Goal: Task Accomplishment & Management: Manage account settings

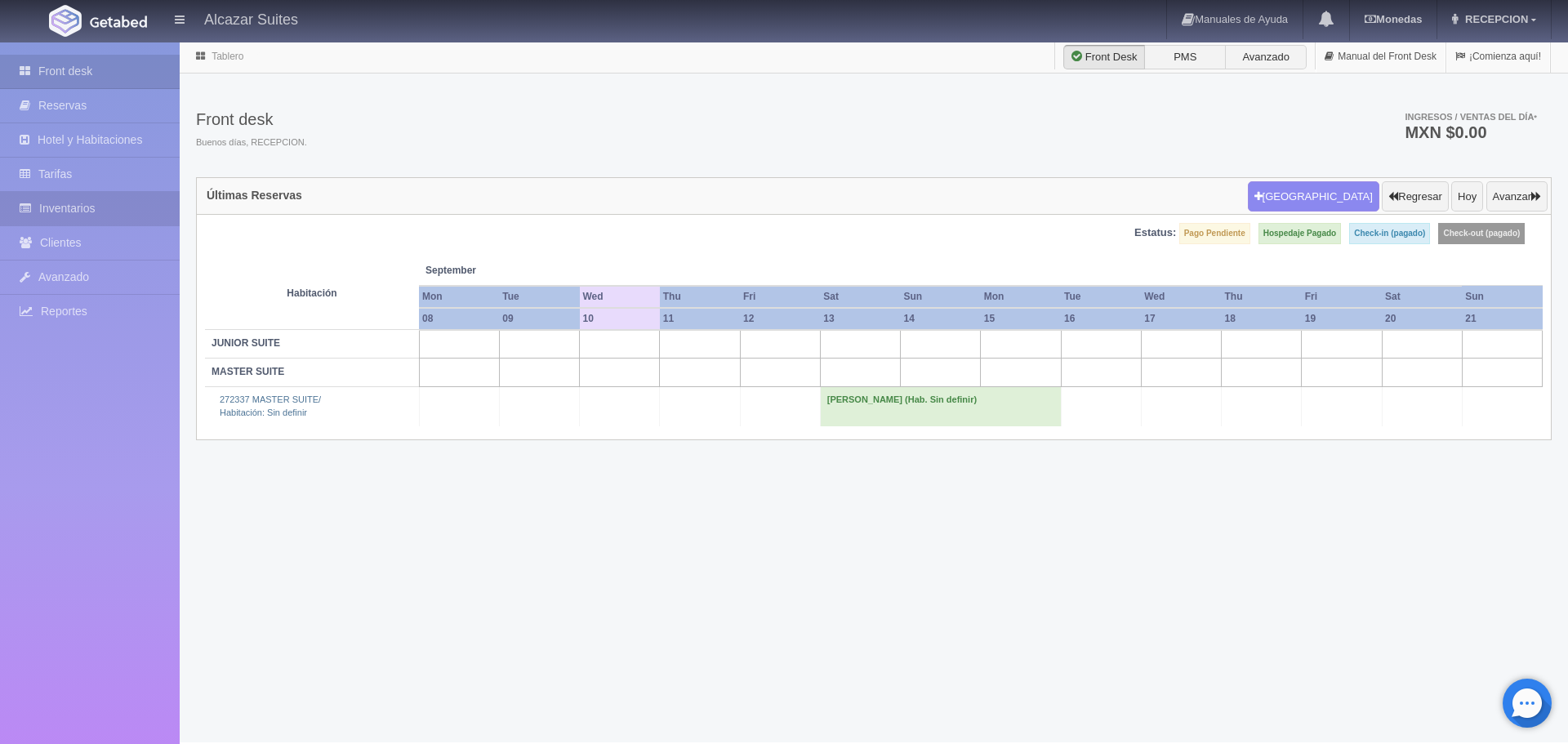
click at [103, 192] on link "Inventarios" at bounding box center [89, 209] width 180 height 34
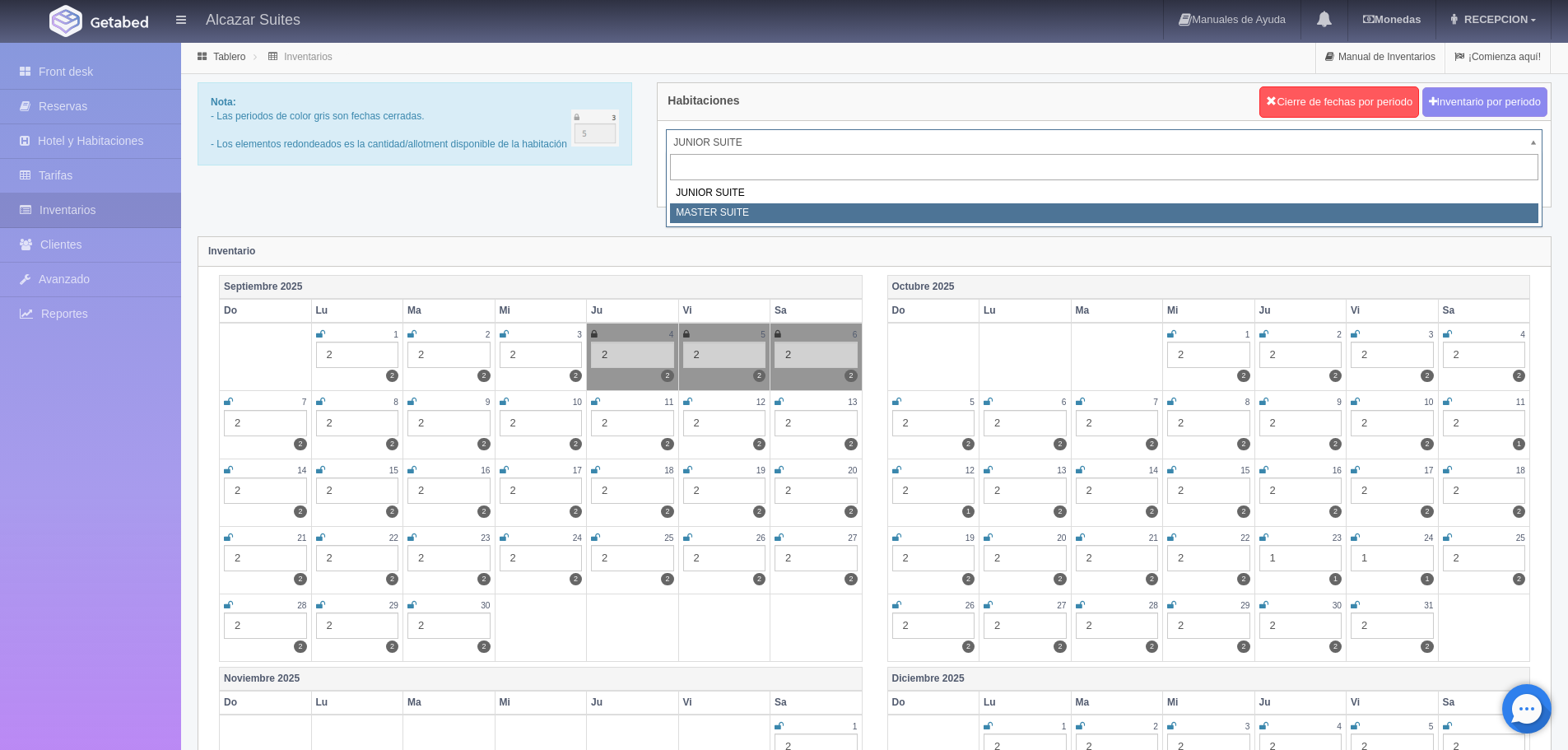
select select "305"
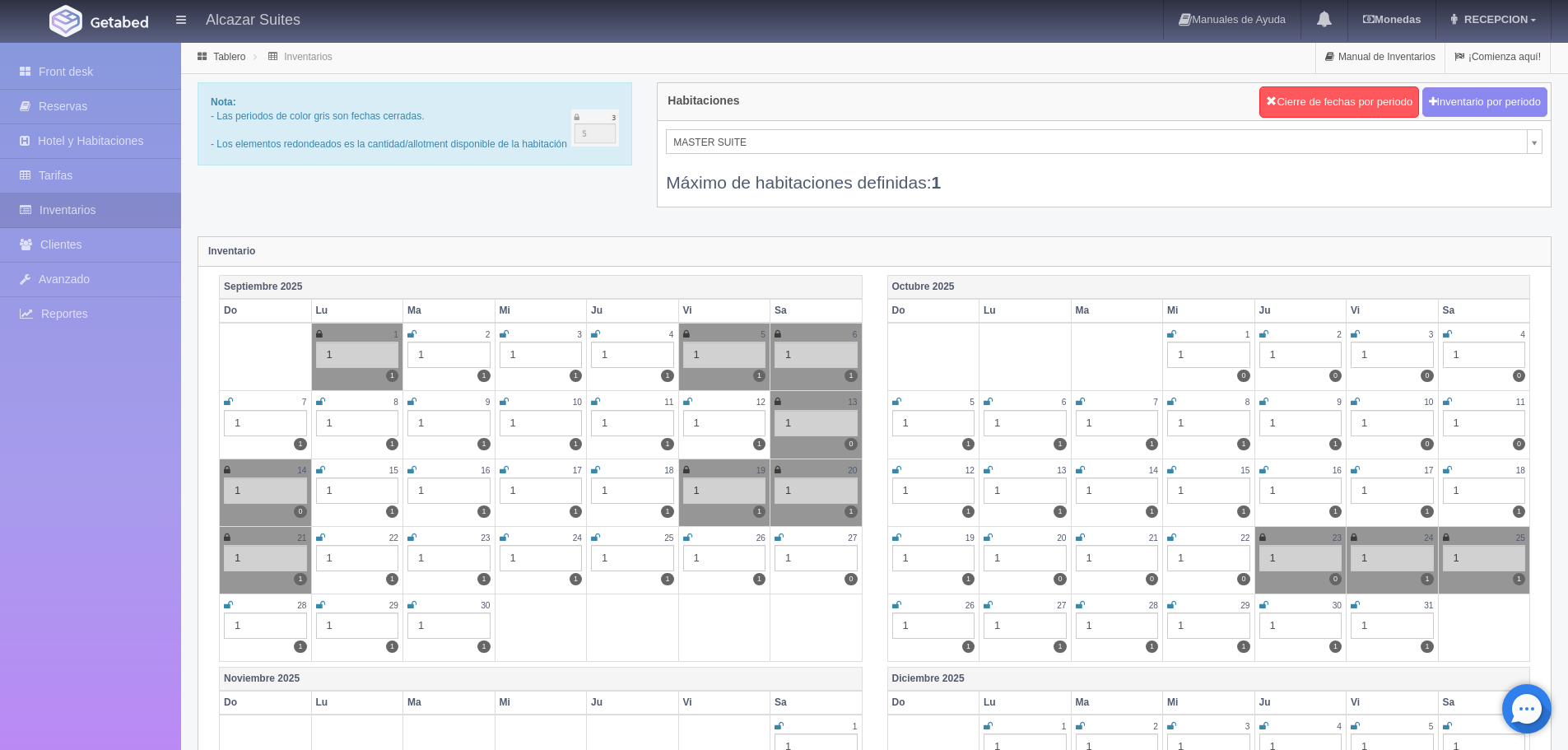
click at [803, 154] on div "Máximo de habitaciones definidas: 1" at bounding box center [1104, 175] width 876 height 40
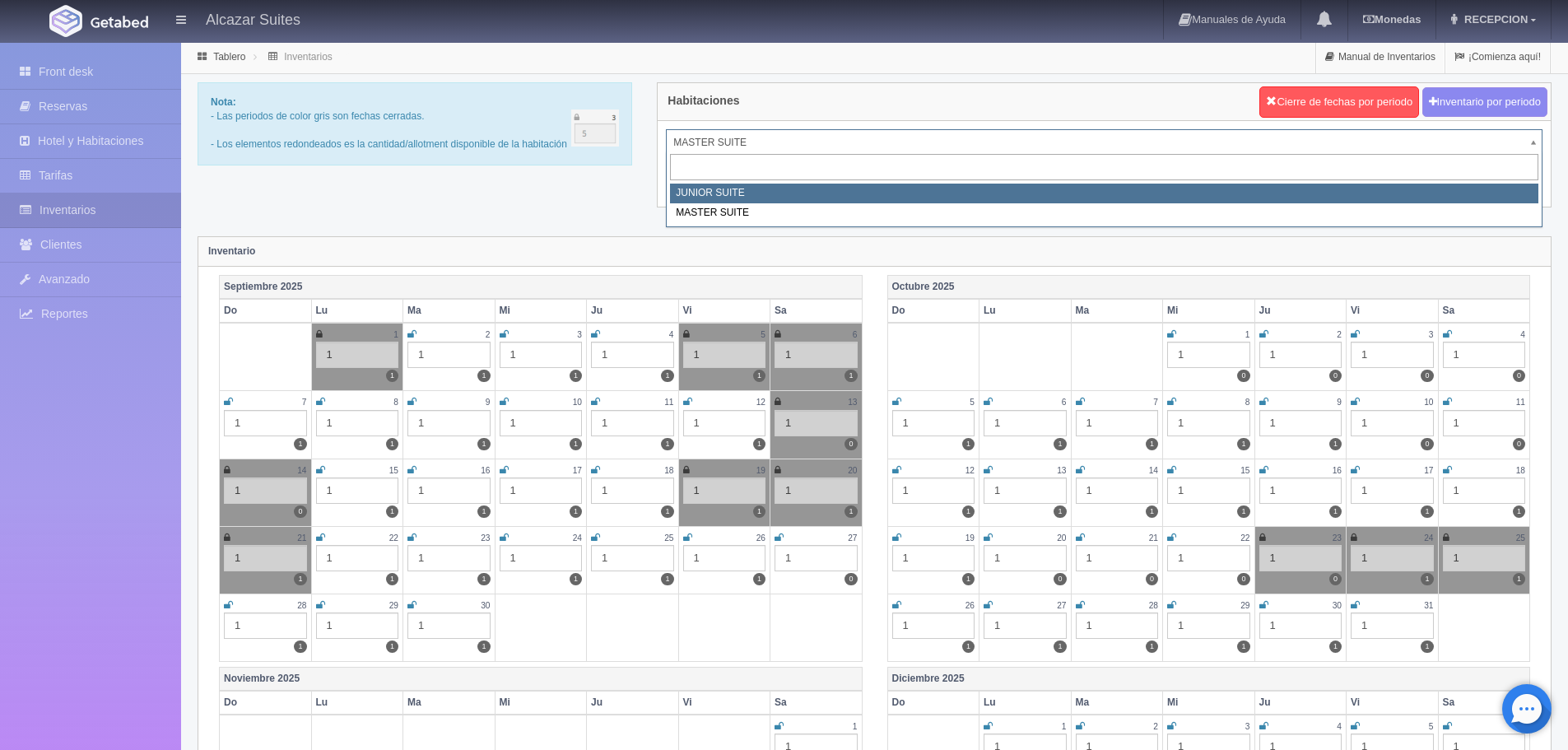
select select "304"
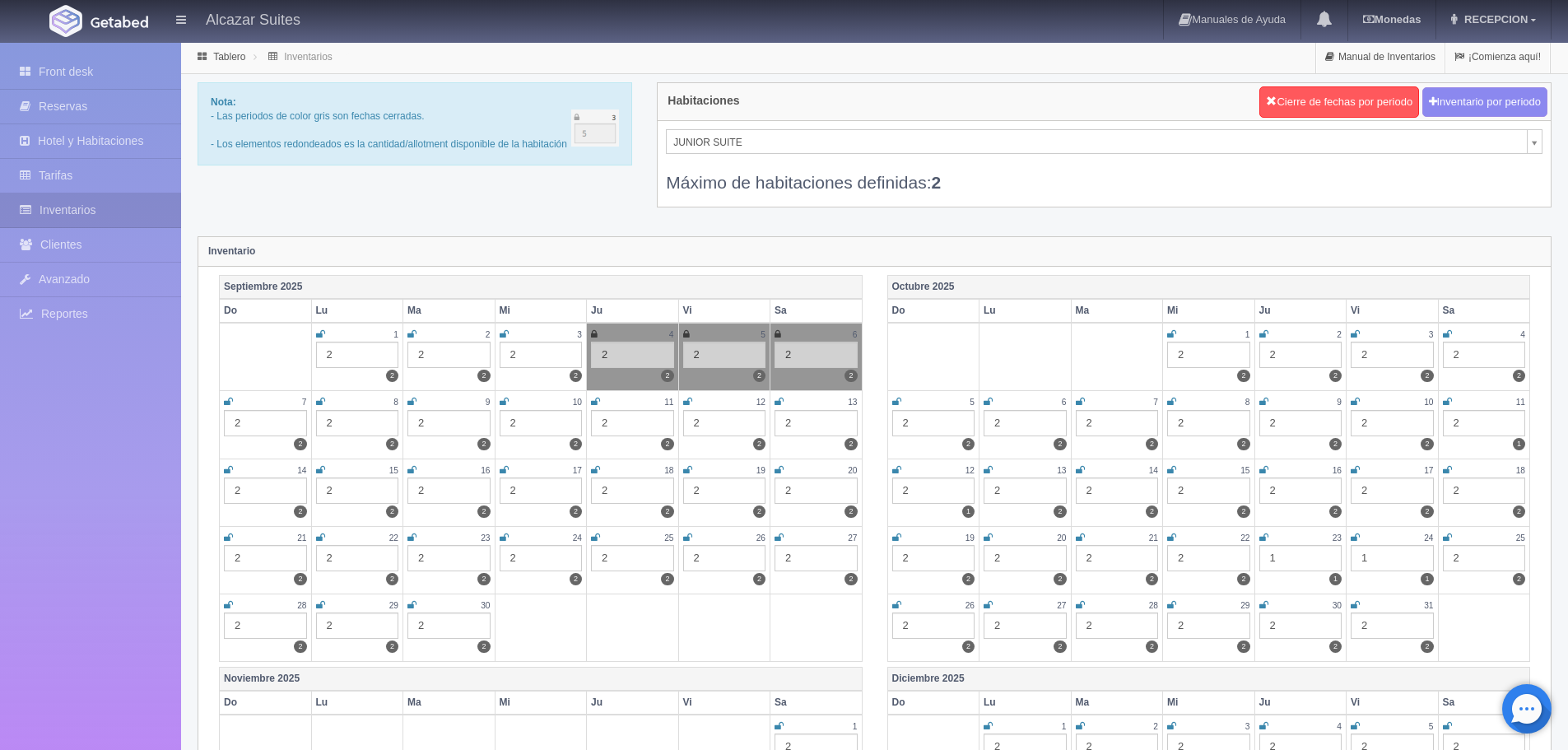
click at [759, 124] on div "Habitaciones Cierre de fechas por periodo Inventario por periodo JUNIOR SUITE J…" at bounding box center [1104, 145] width 895 height 125
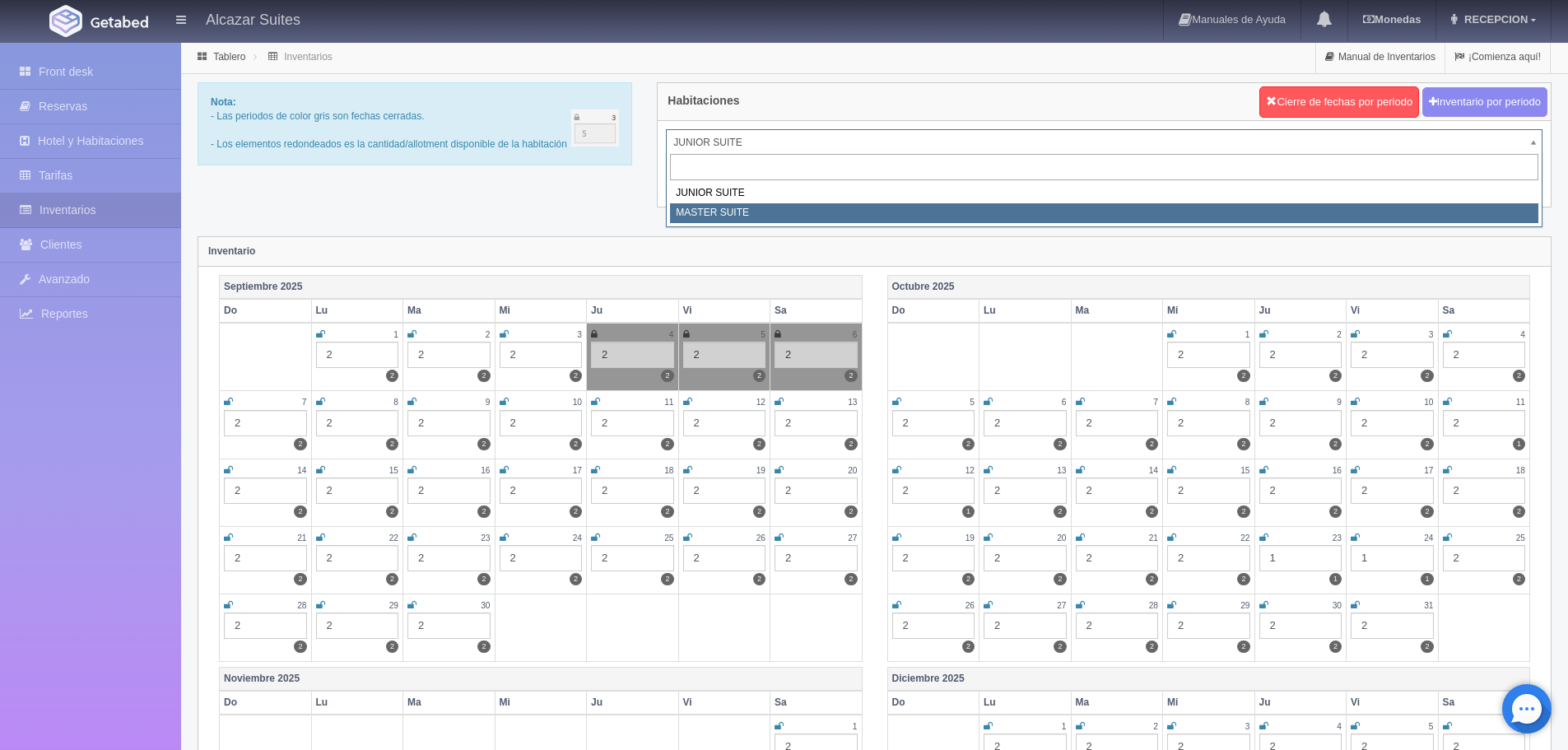
select select "305"
